Goal: Task Accomplishment & Management: Manage account settings

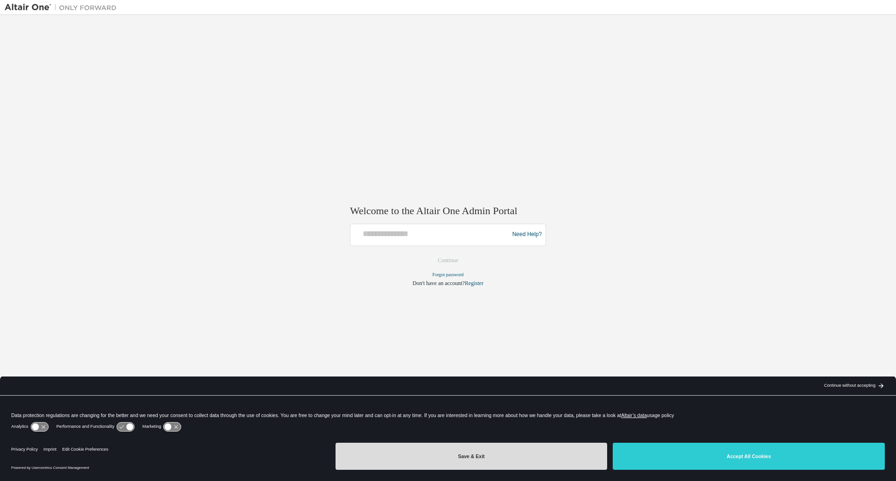
click at [488, 455] on button "Save & Exit" at bounding box center [472, 456] width 272 height 27
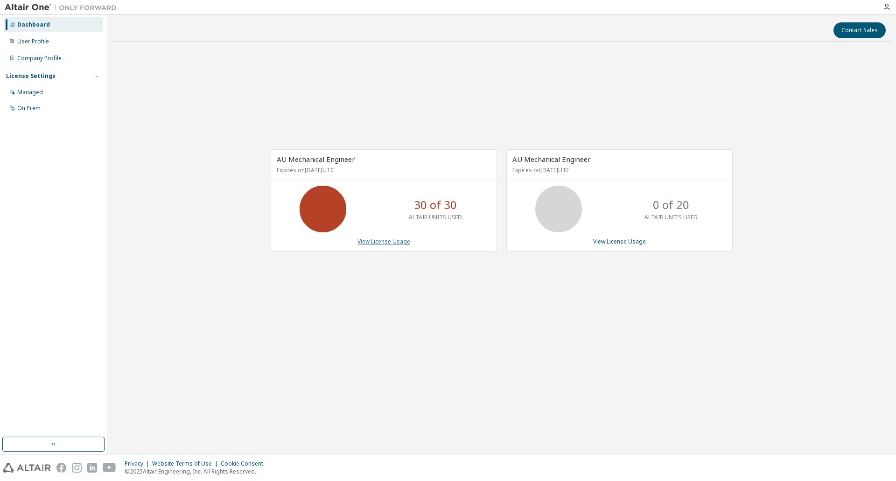
click at [391, 245] on link "View License Usage" at bounding box center [384, 242] width 53 height 8
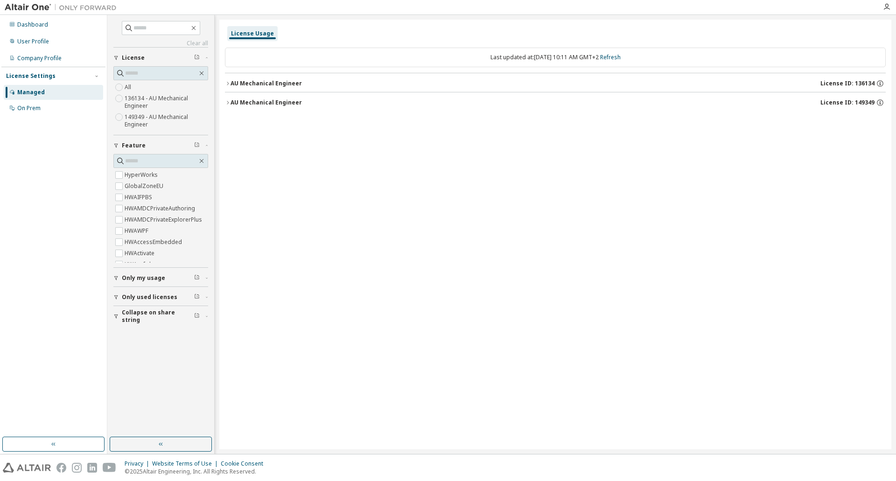
click at [228, 86] on icon "button" at bounding box center [228, 84] width 6 height 6
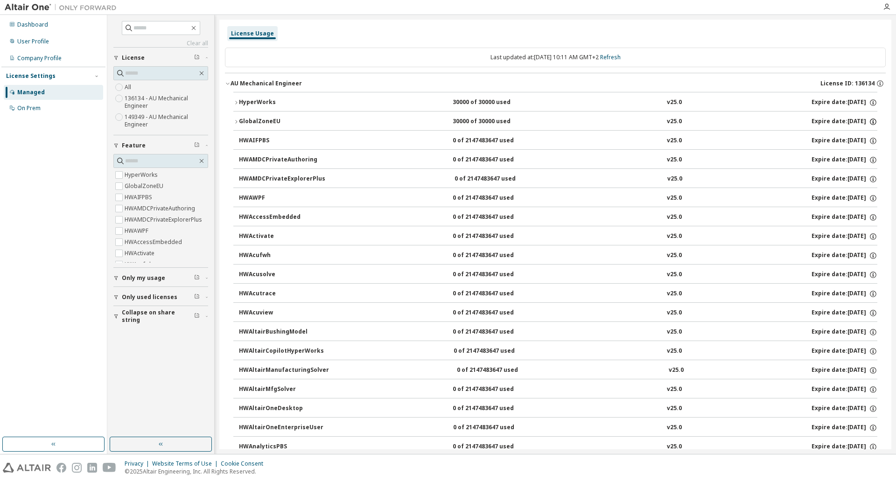
click at [870, 121] on icon "button" at bounding box center [873, 122] width 8 height 8
click at [236, 122] on icon "button" at bounding box center [236, 122] width 6 height 6
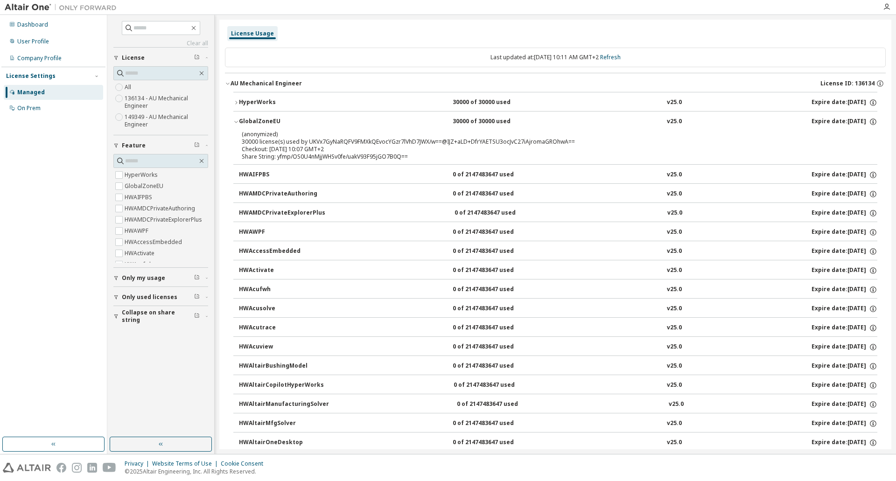
click at [236, 122] on icon "button" at bounding box center [236, 122] width 6 height 6
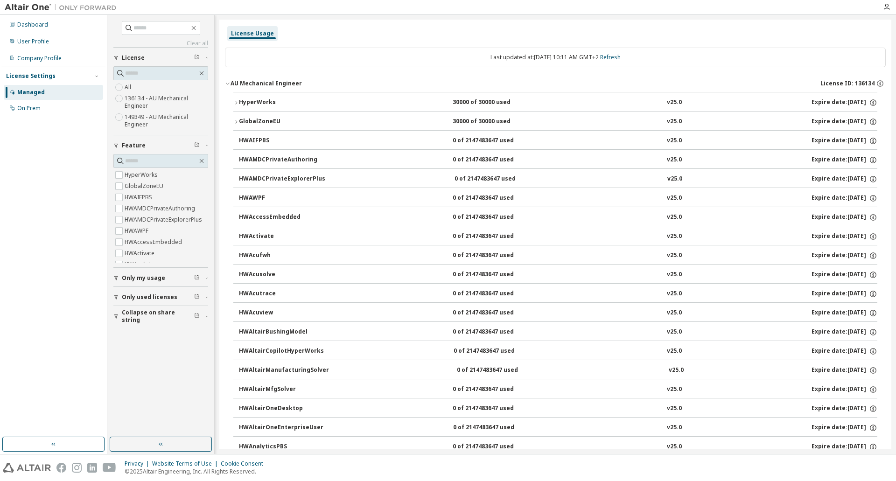
click at [234, 100] on icon "button" at bounding box center [236, 103] width 6 height 6
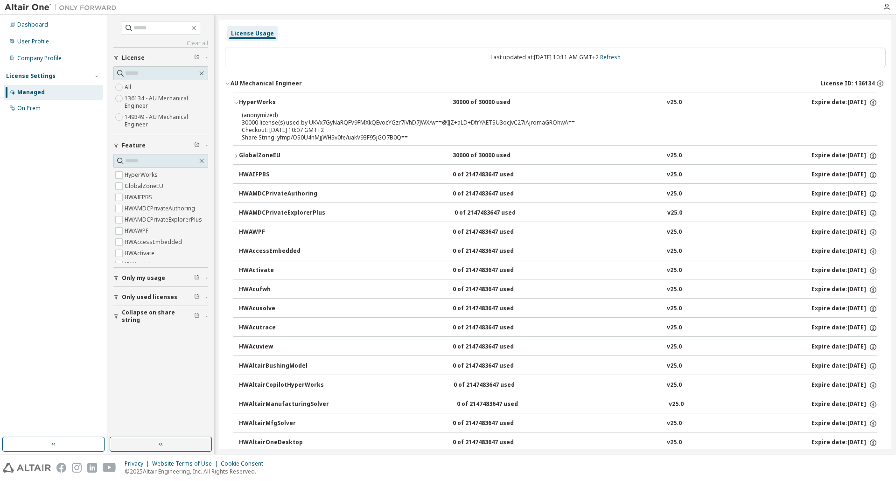
click at [238, 104] on icon "button" at bounding box center [236, 103] width 6 height 6
